Goal: Information Seeking & Learning: Learn about a topic

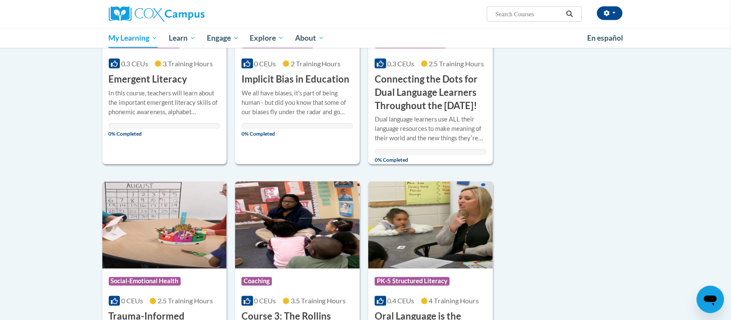
scroll to position [451, 0]
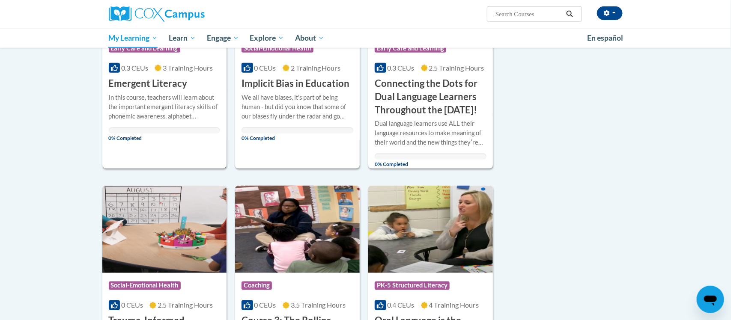
click at [169, 124] on div "In this course, teachers will learn about the important emergent literacy skill…" at bounding box center [165, 113] width 112 height 41
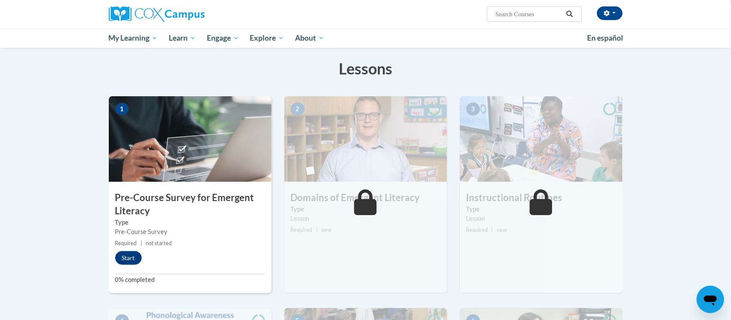
scroll to position [132, 0]
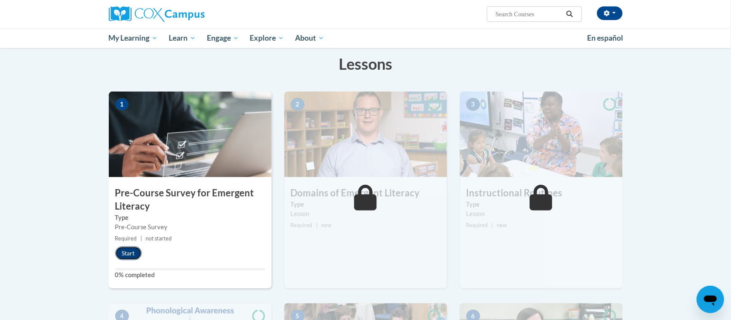
click at [129, 250] on button "Start" at bounding box center [128, 254] width 27 height 14
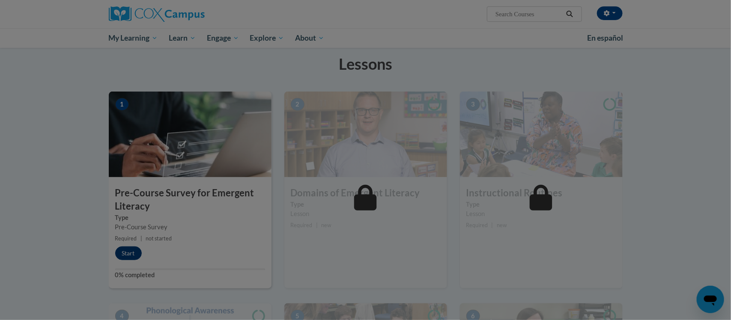
click at [129, 188] on body "ethel cannon (America/New_York UTC-04:00) My Profile Inbox My Transcripts Log O…" at bounding box center [365, 28] width 731 height 320
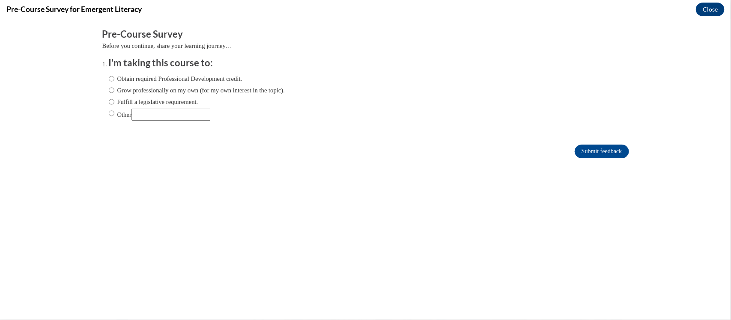
scroll to position [0, 0]
click at [112, 77] on input "Obtain required Professional Development credit." at bounding box center [112, 78] width 6 height 9
radio input "true"
click at [112, 77] on input "Obtain required Professional Development credit." at bounding box center [112, 78] width 6 height 9
click at [124, 78] on label "Obtain required Professional Development credit." at bounding box center [176, 78] width 134 height 9
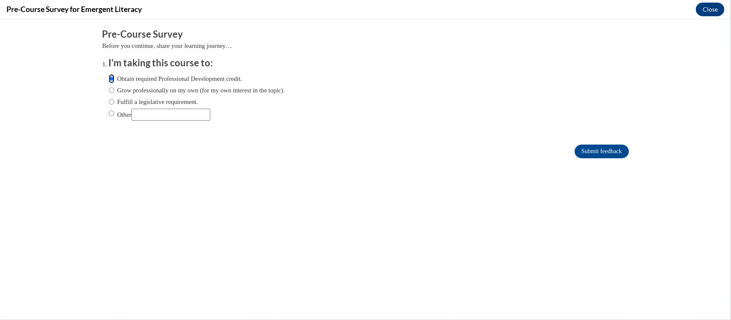
click at [114, 78] on input "Obtain required Professional Development credit." at bounding box center [112, 78] width 6 height 9
click at [124, 78] on label "Obtain required Professional Development credit." at bounding box center [176, 78] width 134 height 9
click at [114, 78] on input "Obtain required Professional Development credit." at bounding box center [112, 78] width 6 height 9
click at [589, 151] on input "Submit feedback" at bounding box center [601, 151] width 54 height 14
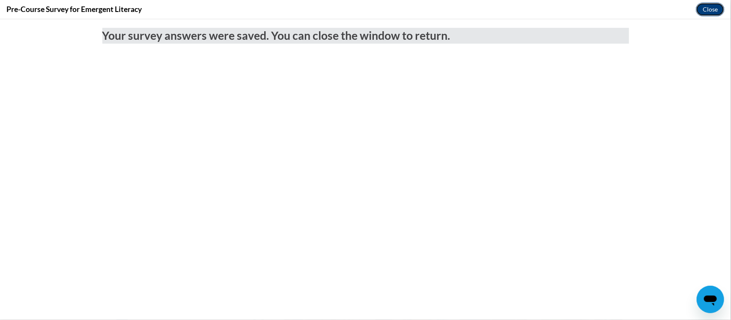
click at [712, 8] on button "Close" at bounding box center [710, 10] width 29 height 14
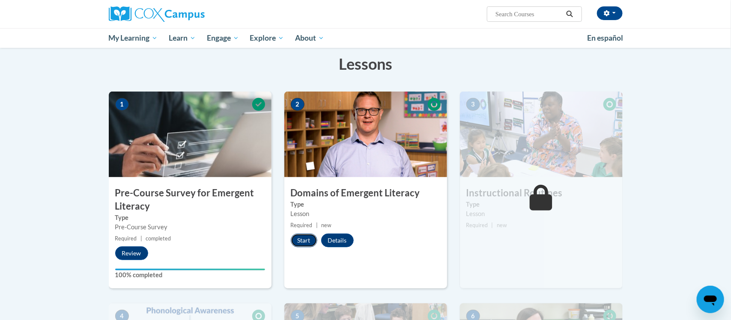
click at [295, 242] on button "Start" at bounding box center [304, 241] width 27 height 14
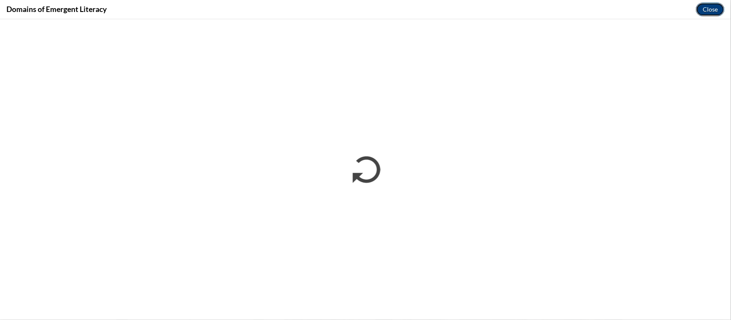
click at [705, 13] on button "Close" at bounding box center [710, 10] width 29 height 14
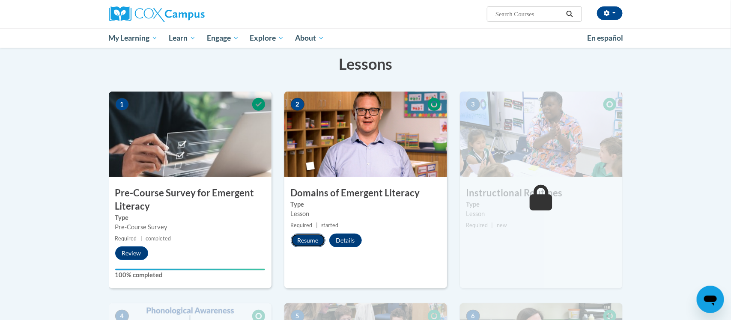
click at [317, 239] on button "Resume" at bounding box center [308, 241] width 35 height 14
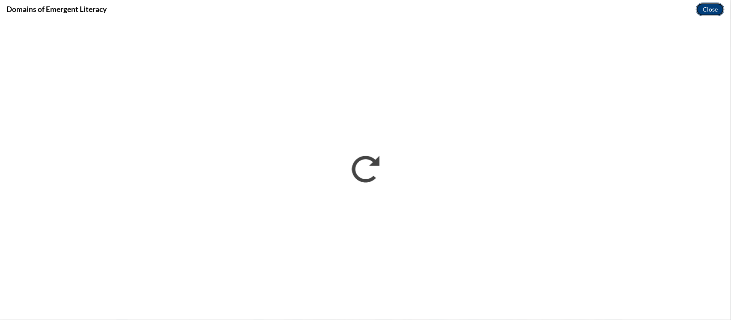
click at [713, 7] on button "Close" at bounding box center [710, 10] width 29 height 14
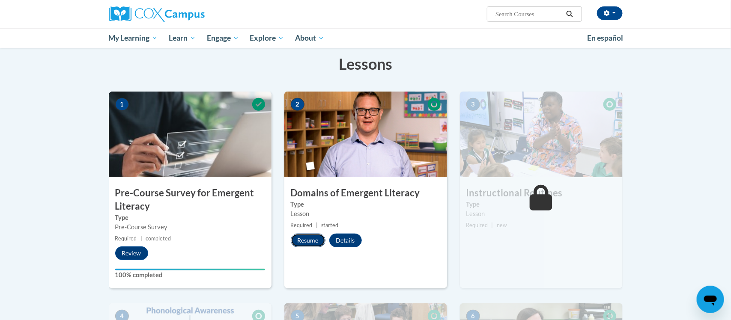
click at [313, 237] on button "Resume" at bounding box center [308, 241] width 35 height 14
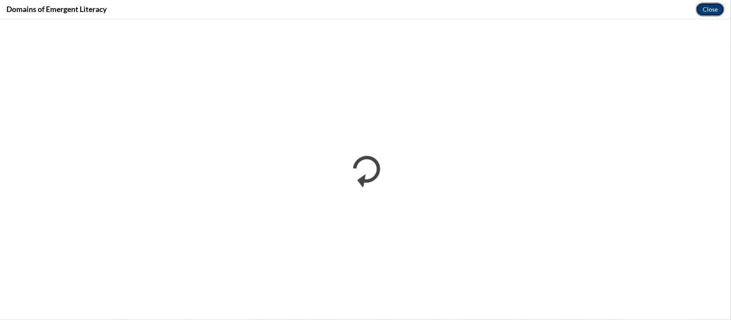
click at [719, 11] on button "Close" at bounding box center [710, 10] width 29 height 14
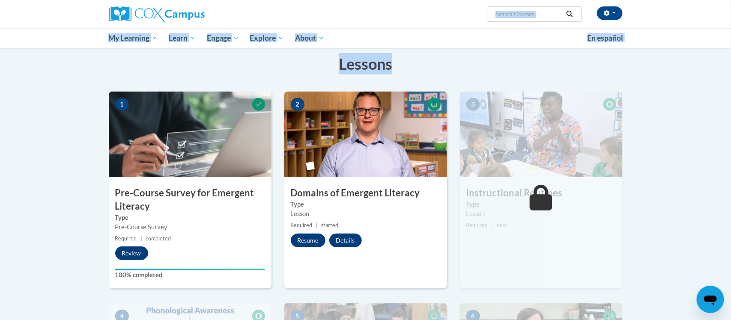
drag, startPoint x: 727, startPoint y: 24, endPoint x: 728, endPoint y: 68, distance: 44.1
click at [304, 237] on button "Resume" at bounding box center [308, 241] width 35 height 14
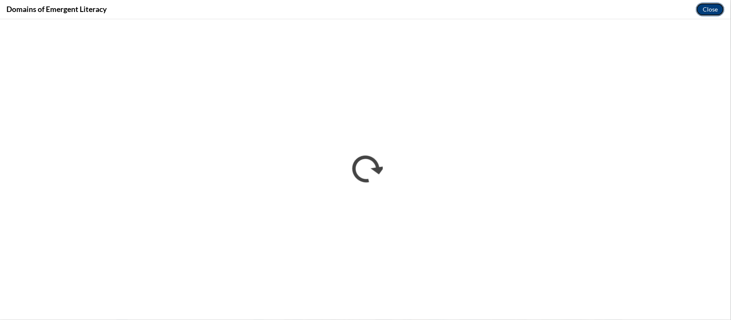
click at [706, 12] on button "Close" at bounding box center [710, 10] width 29 height 14
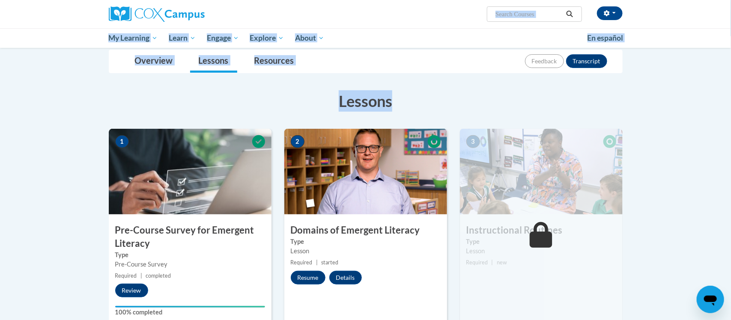
scroll to position [121, 0]
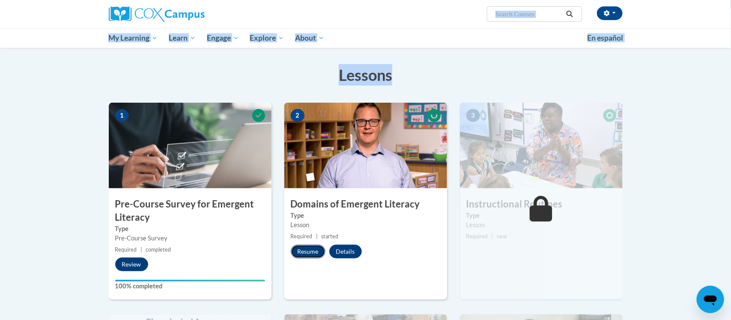
click at [303, 247] on button "Resume" at bounding box center [308, 252] width 35 height 14
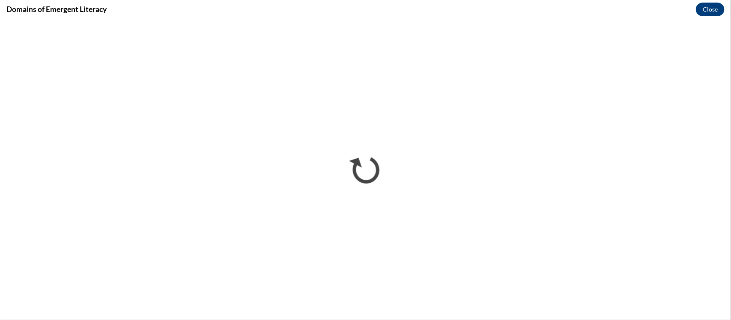
scroll to position [0, 0]
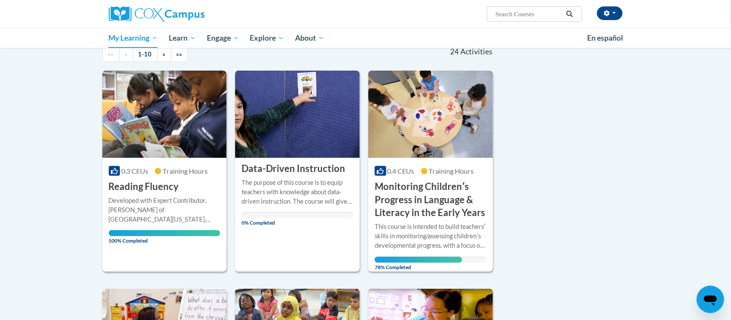
scroll to position [65, 0]
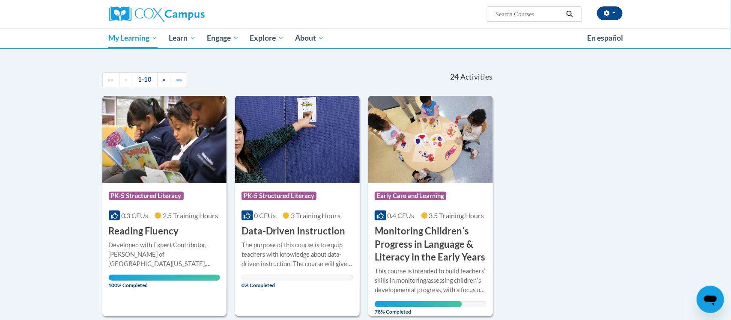
click at [291, 219] on span "3 Training Hours" at bounding box center [316, 215] width 50 height 8
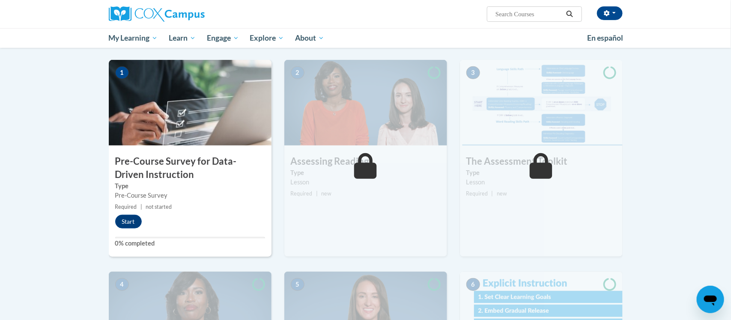
scroll to position [165, 0]
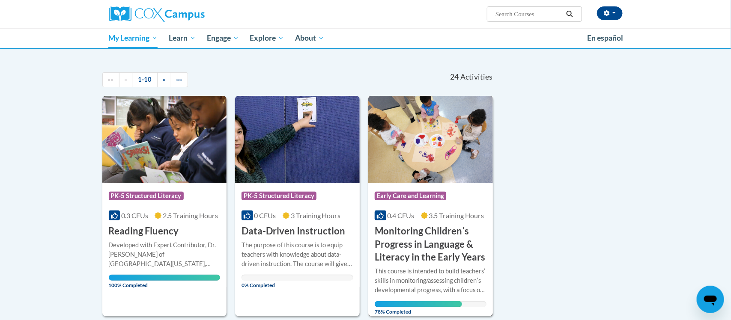
click at [393, 248] on h3 "Monitoring Childrenʹs Progress in Language & Literacy in the Early Years" at bounding box center [431, 244] width 112 height 39
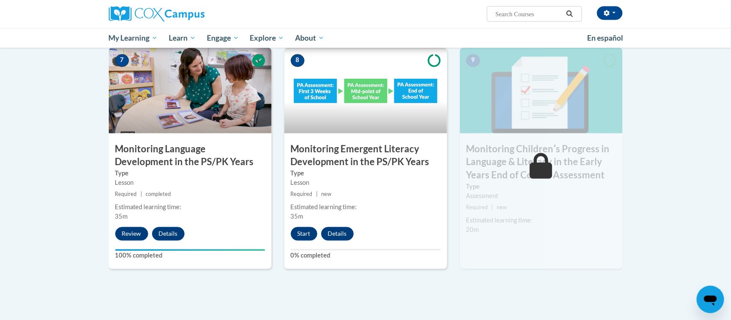
scroll to position [684, 0]
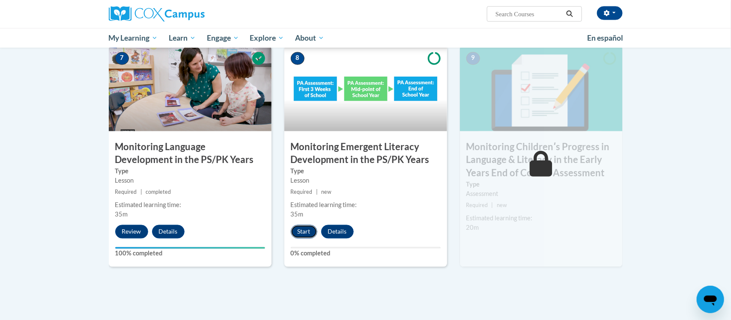
click at [301, 229] on button "Start" at bounding box center [304, 232] width 27 height 14
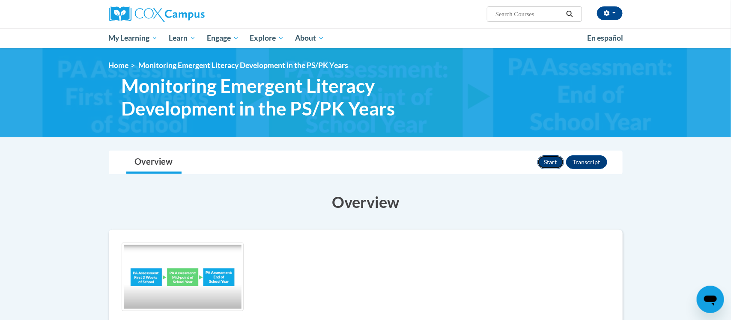
click at [542, 159] on button "Start" at bounding box center [550, 162] width 27 height 14
